Goal: Contribute content: Add original content to the website for others to see

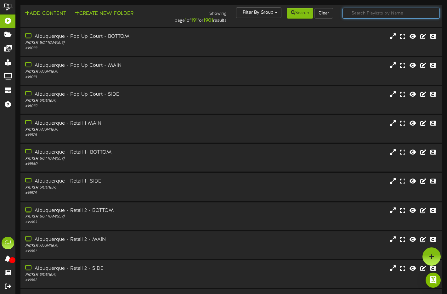
click at [385, 15] on input "text" at bounding box center [390, 13] width 97 height 11
type input "littleton"
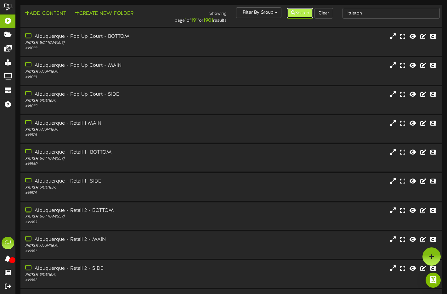
click at [291, 13] on icon at bounding box center [293, 12] width 4 height 4
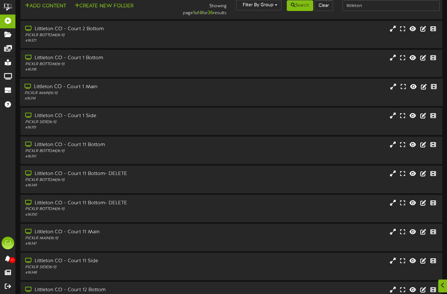
scroll to position [8, 0]
click at [116, 83] on div "Littleton CO - Court 1 Main" at bounding box center [108, 86] width 167 height 7
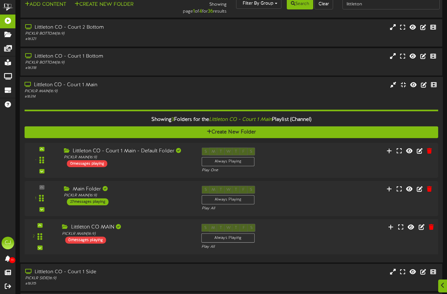
click at [153, 228] on div "Littleton CO MAIN" at bounding box center [127, 227] width 130 height 7
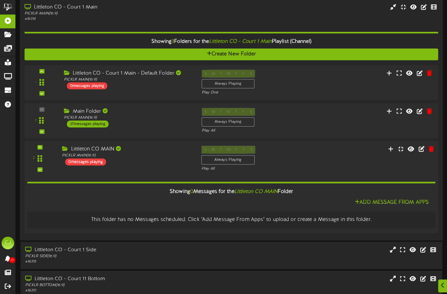
scroll to position [93, 0]
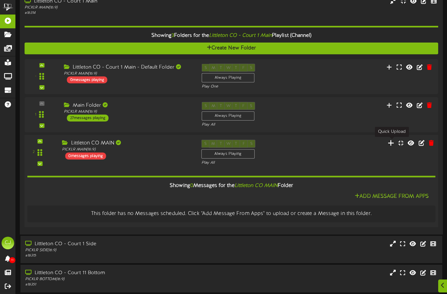
click at [392, 143] on icon at bounding box center [391, 142] width 7 height 7
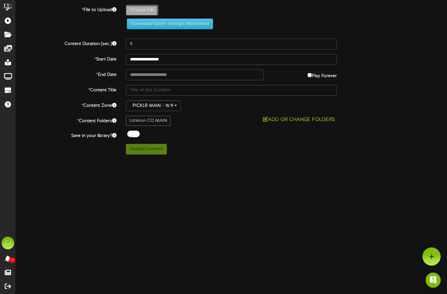
type input "**********"
type input "milpeventflyerwithQR"
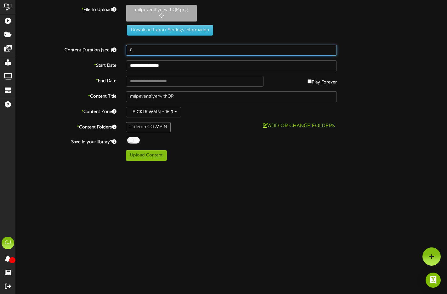
click at [138, 51] on input "8" at bounding box center [231, 50] width 211 height 11
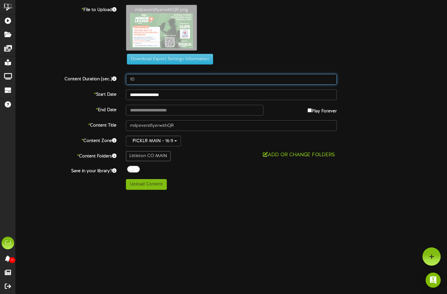
click at [227, 83] on input "10" at bounding box center [231, 79] width 211 height 11
type input "10"
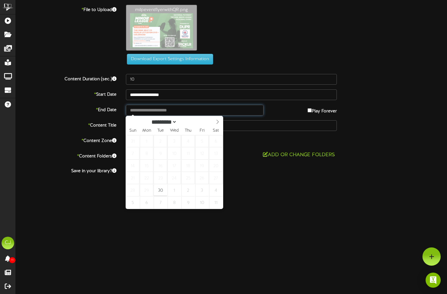
click at [207, 113] on input "text" at bounding box center [194, 110] width 137 height 11
type input "**********"
select select "*"
click at [218, 121] on icon at bounding box center [217, 122] width 4 height 4
type input "**********"
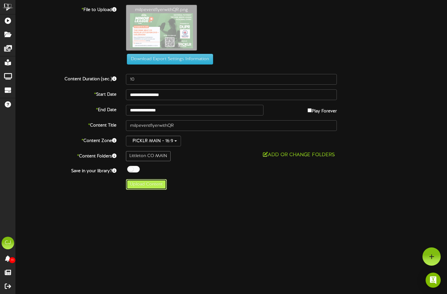
click at [150, 186] on button "Upload Content" at bounding box center [146, 184] width 41 height 11
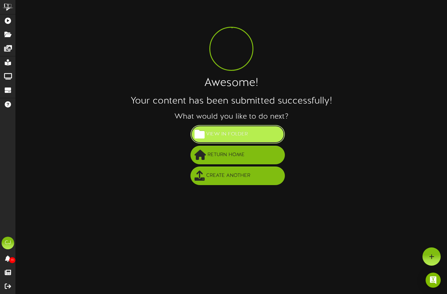
click at [254, 136] on button "View in Folder" at bounding box center [237, 134] width 94 height 19
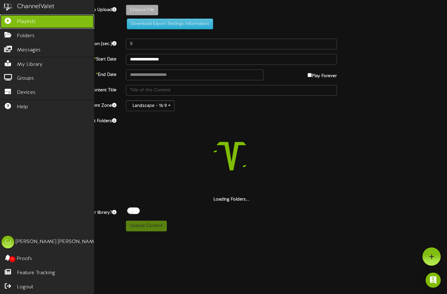
click at [18, 20] on span "Playlists" at bounding box center [26, 21] width 19 height 7
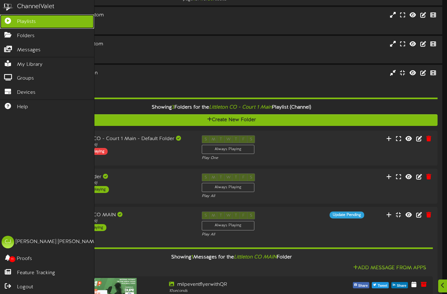
scroll to position [33, 0]
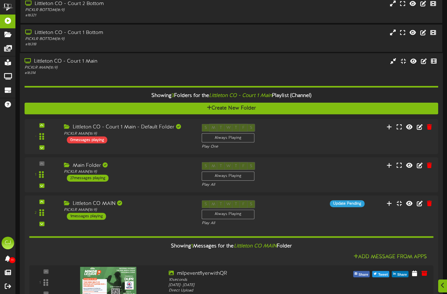
click at [182, 64] on div "Littleton CO - Court 1 Main" at bounding box center [108, 61] width 167 height 7
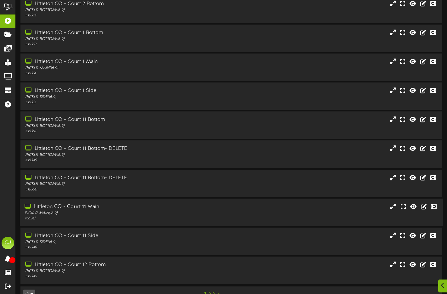
click at [143, 216] on div "# 16347" at bounding box center [108, 218] width 167 height 5
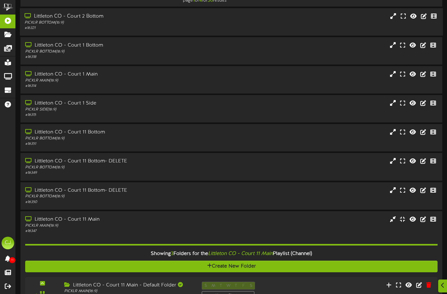
scroll to position [0, 0]
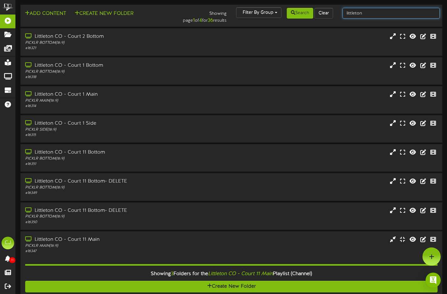
click at [365, 15] on input "littleton" at bounding box center [390, 13] width 97 height 11
drag, startPoint x: 365, startPoint y: 14, endPoint x: 305, endPoint y: 6, distance: 61.0
click at [305, 6] on td "Add Content Create New Folder Showing page 1 of 4 for 36 results Filter By Grou…" at bounding box center [231, 16] width 422 height 22
type input "Aurora"
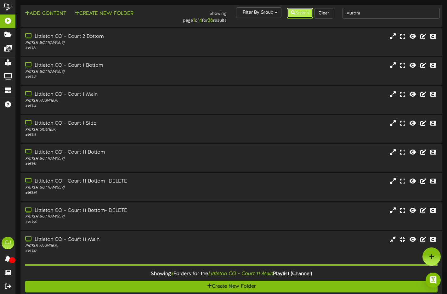
click at [309, 10] on button "Search" at bounding box center [300, 13] width 26 height 11
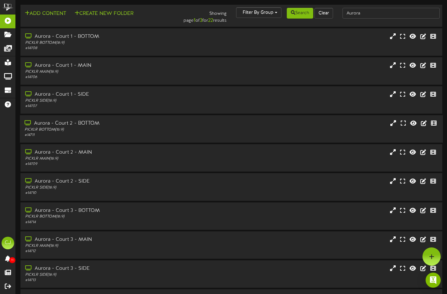
scroll to position [2, 0]
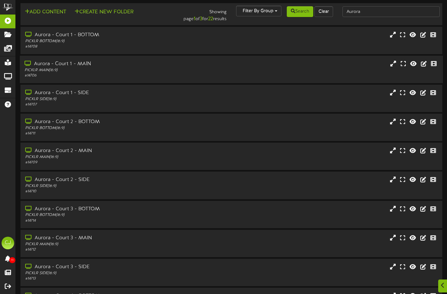
click at [124, 70] on div "PICKLR MAIN ( 16:9 )" at bounding box center [108, 70] width 167 height 5
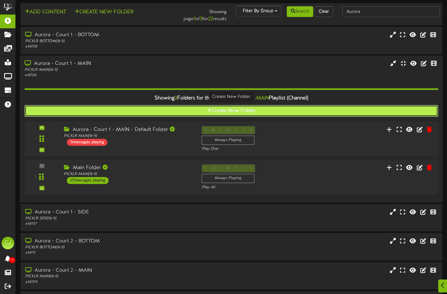
click at [209, 108] on icon at bounding box center [209, 110] width 5 height 5
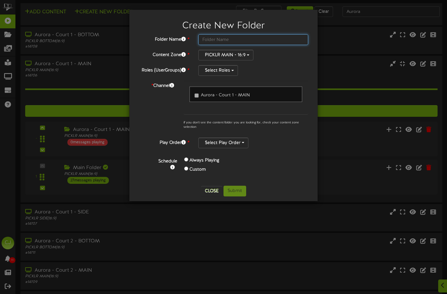
click at [234, 41] on input "text" at bounding box center [253, 39] width 110 height 11
type input "Aurora MAIN"
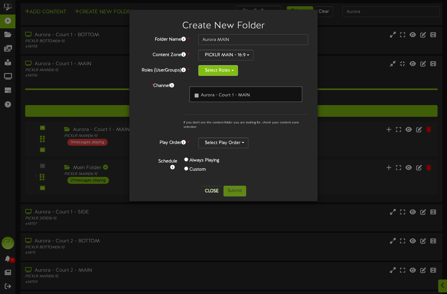
click at [229, 67] on button "Select Roles" at bounding box center [218, 70] width 40 height 11
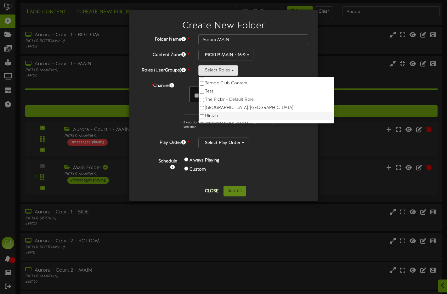
scroll to position [364, 0]
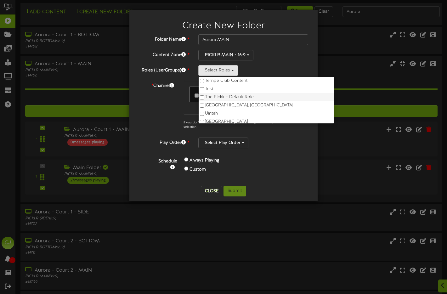
click at [244, 99] on label "The Picklr - Default Role" at bounding box center [266, 97] width 135 height 8
click at [263, 179] on div "Schedule Always Playing Custom" at bounding box center [231, 167] width 164 height 28
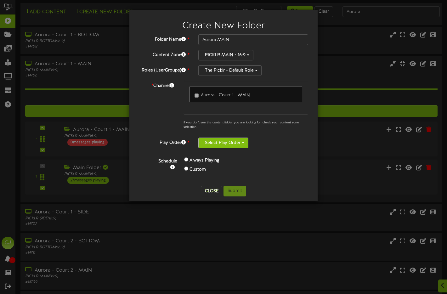
click at [229, 146] on button "Select Play Order" at bounding box center [223, 142] width 50 height 11
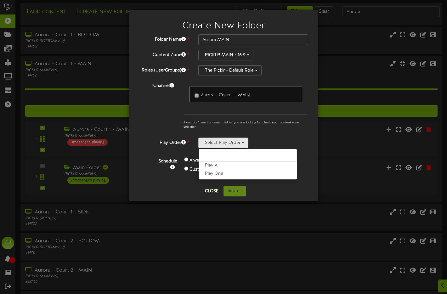
click at [227, 167] on label "Play All" at bounding box center [248, 165] width 98 height 8
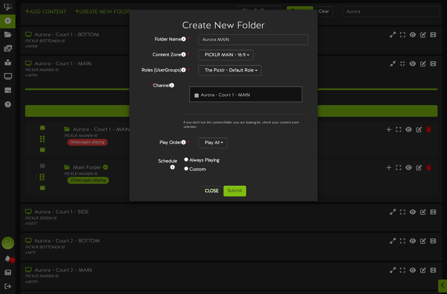
click at [276, 162] on div "Always Playing Custom" at bounding box center [230, 165] width 103 height 19
click at [230, 192] on button "Submit" at bounding box center [234, 191] width 23 height 11
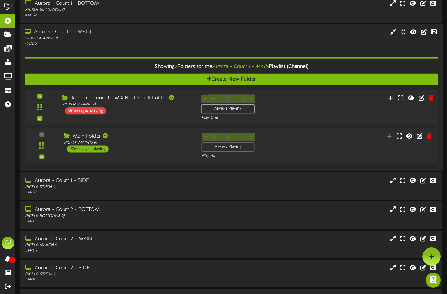
scroll to position [0, 0]
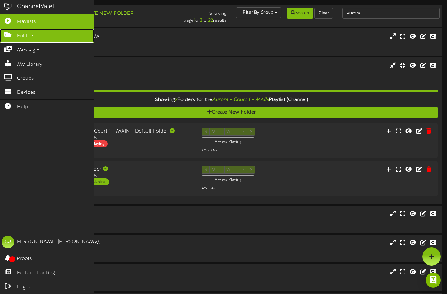
click at [19, 36] on span "Folders" at bounding box center [26, 35] width 18 height 7
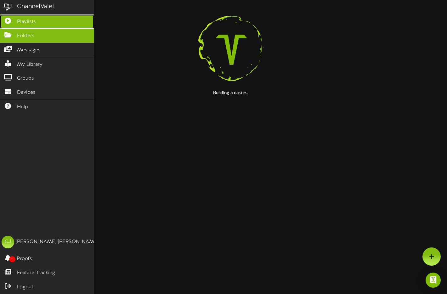
click at [32, 19] on span "Playlists" at bounding box center [26, 21] width 19 height 7
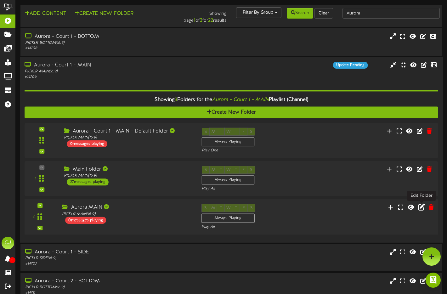
click at [421, 208] on icon at bounding box center [421, 207] width 7 height 7
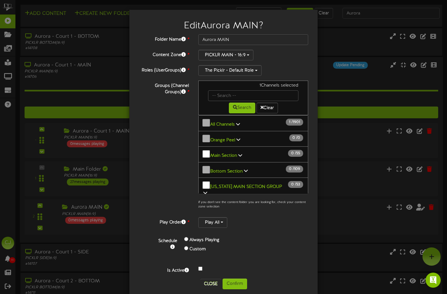
drag, startPoint x: 234, startPoint y: 122, endPoint x: 247, endPoint y: 145, distance: 25.8
click at [234, 122] on link "All Channels 1 / 1901" at bounding box center [223, 124] width 26 height 5
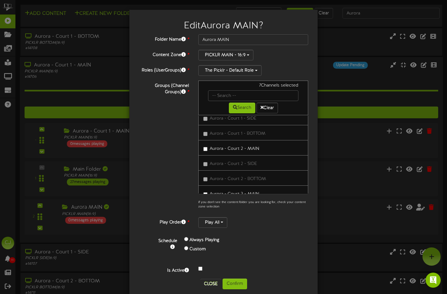
scroll to position [10, 0]
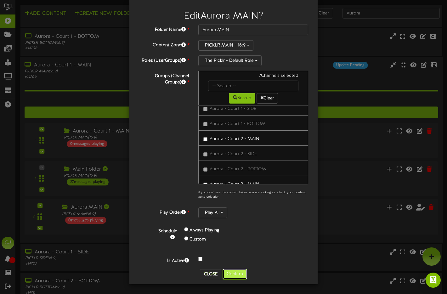
click at [239, 272] on button "Confirm" at bounding box center [234, 274] width 25 height 11
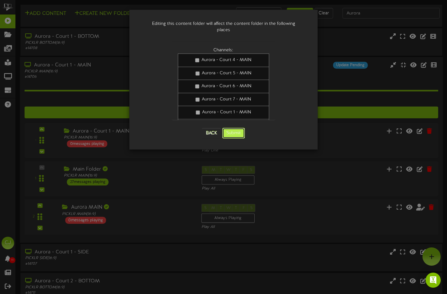
click at [238, 128] on button "Submit" at bounding box center [233, 133] width 23 height 11
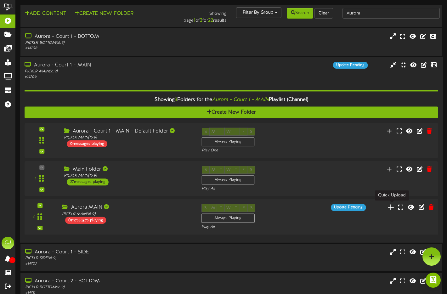
click at [391, 208] on icon at bounding box center [391, 207] width 7 height 7
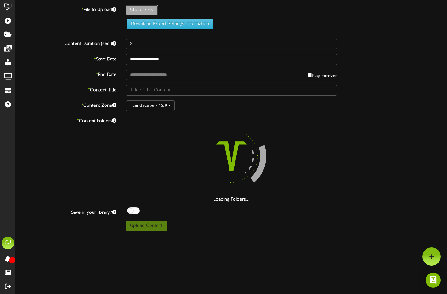
type input "**********"
type input "milpeventflyerwithQR"
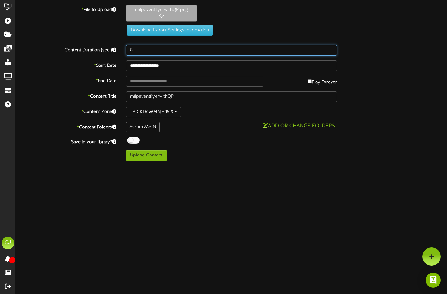
click at [138, 50] on input "8" at bounding box center [231, 50] width 211 height 11
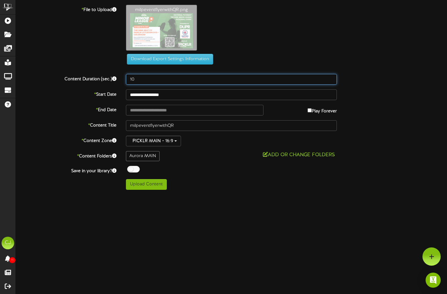
click at [157, 84] on input "10" at bounding box center [231, 79] width 211 height 11
type input "10"
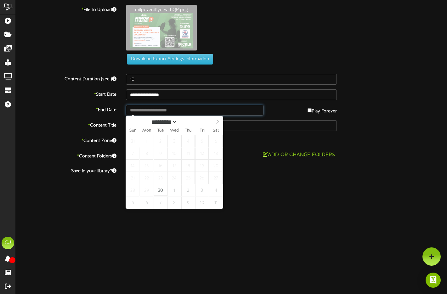
click at [165, 109] on input "text" at bounding box center [194, 110] width 137 height 11
type input "**********"
select select "*"
click at [217, 121] on icon at bounding box center [217, 122] width 4 height 4
type input "**********"
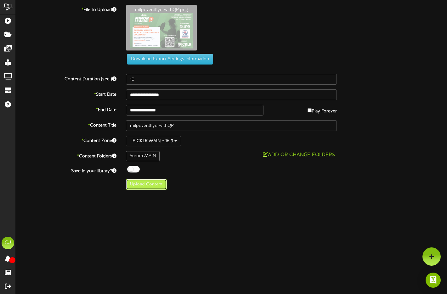
click at [144, 187] on button "Upload Content" at bounding box center [146, 184] width 41 height 11
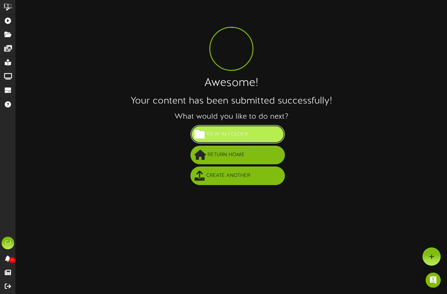
click at [249, 137] on button "View in Folder" at bounding box center [237, 134] width 94 height 19
